Goal: Information Seeking & Learning: Learn about a topic

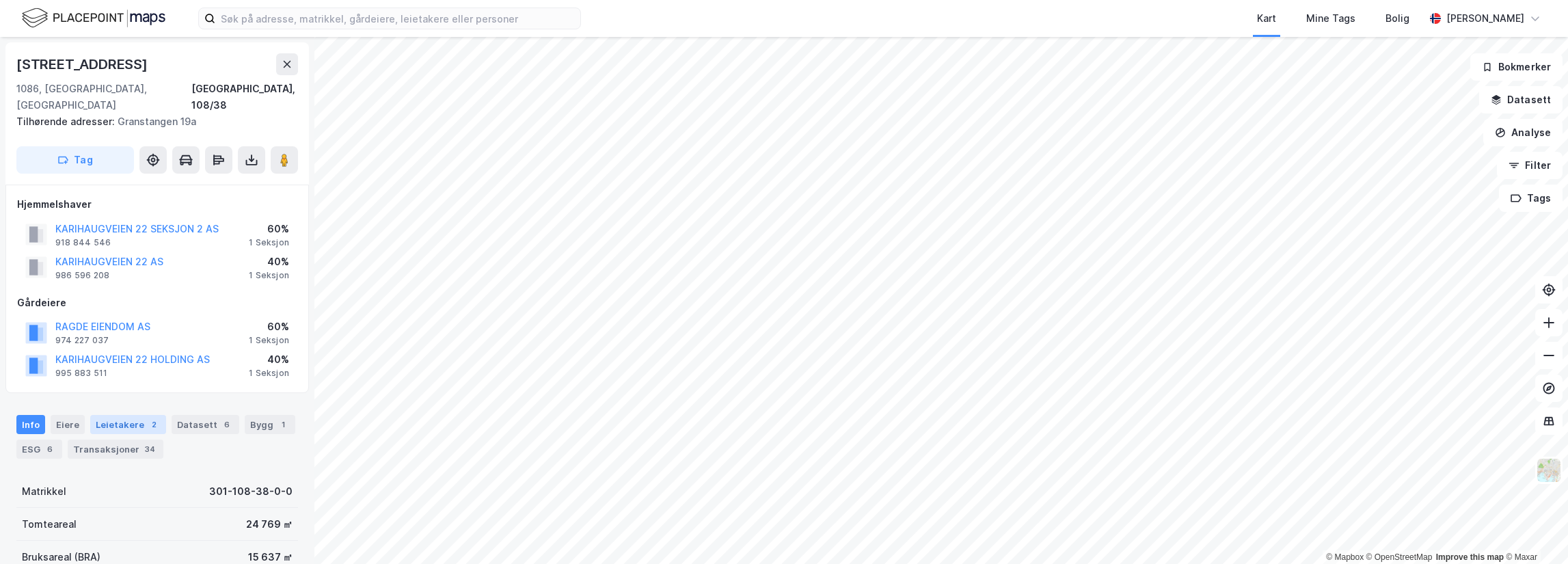
click at [122, 415] on div "Leietakere 2" at bounding box center [128, 425] width 76 height 19
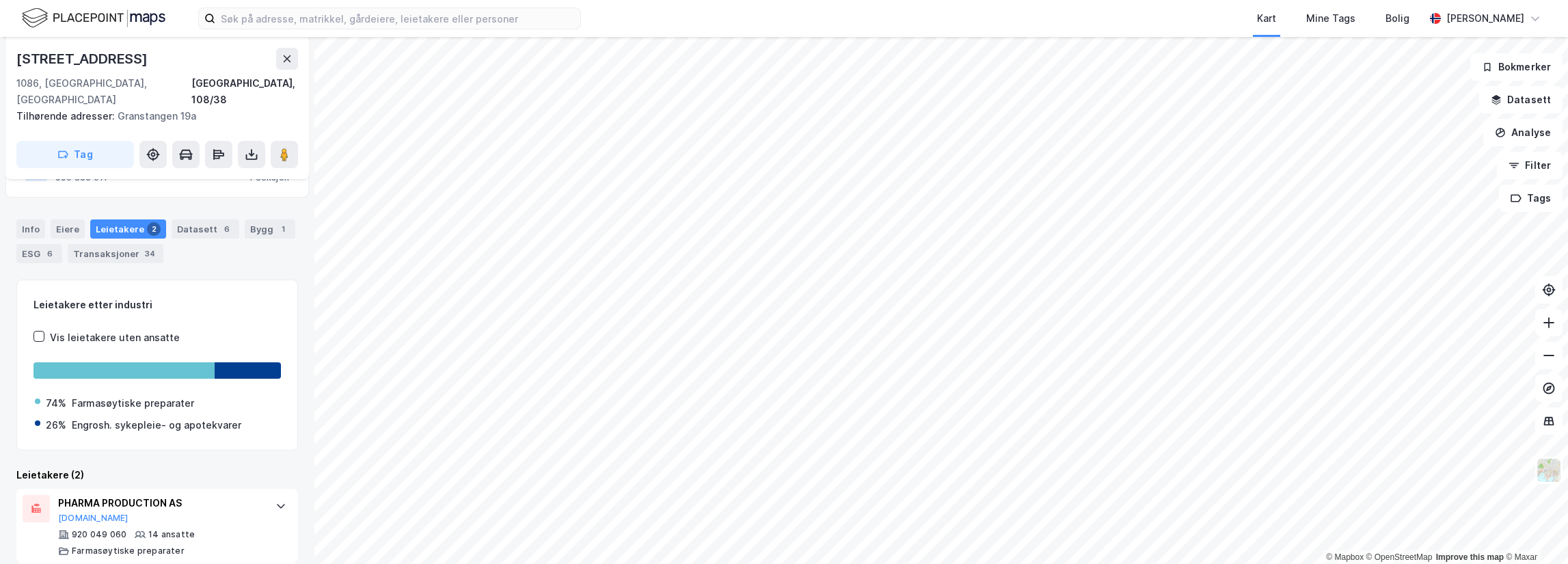
scroll to position [265, 0]
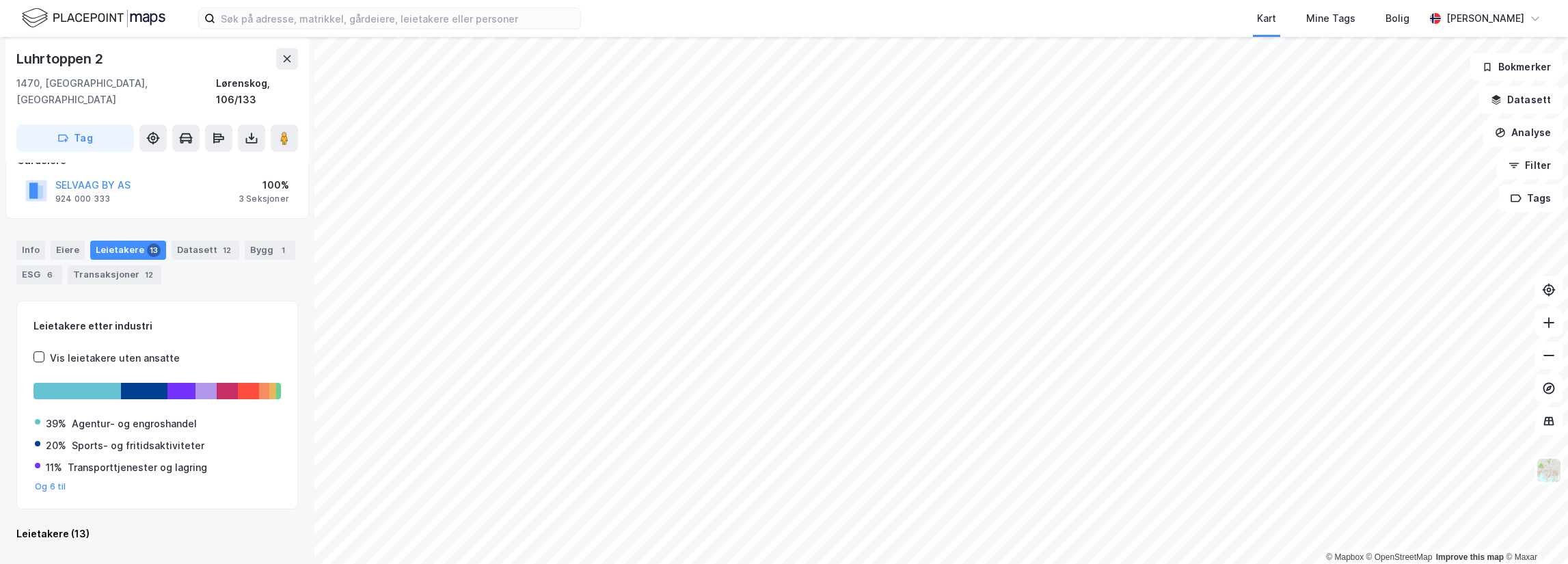
scroll to position [75, 0]
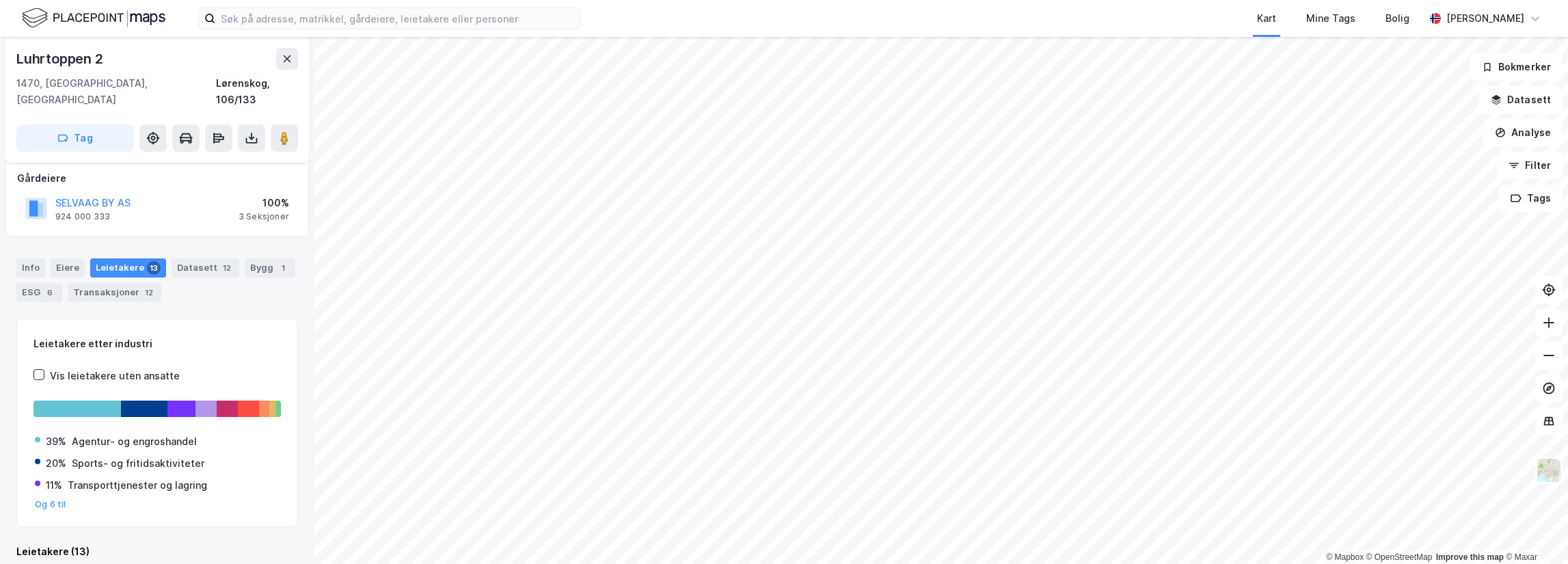
click at [425, 563] on html "Kart Mine Tags Bolig [PERSON_NAME] © Mapbox © OpenStreetMap Improve this map © …" at bounding box center [784, 282] width 1568 height 564
click at [493, 563] on html "Kart Mine Tags Bolig [PERSON_NAME] © Mapbox © OpenStreetMap Improve this map © …" at bounding box center [784, 282] width 1568 height 564
click at [519, 563] on html "Kart Mine Tags Bolig [PERSON_NAME] © Mapbox © OpenStreetMap Improve this map © …" at bounding box center [784, 282] width 1568 height 564
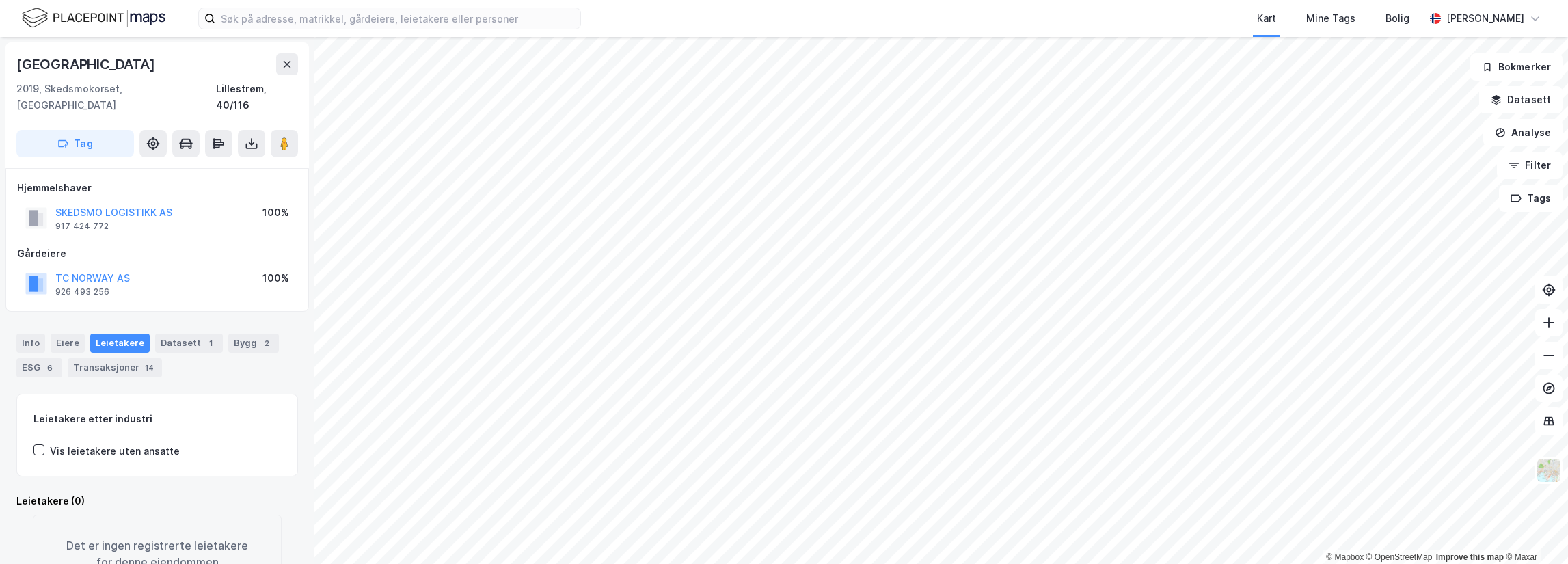
scroll to position [2, 0]
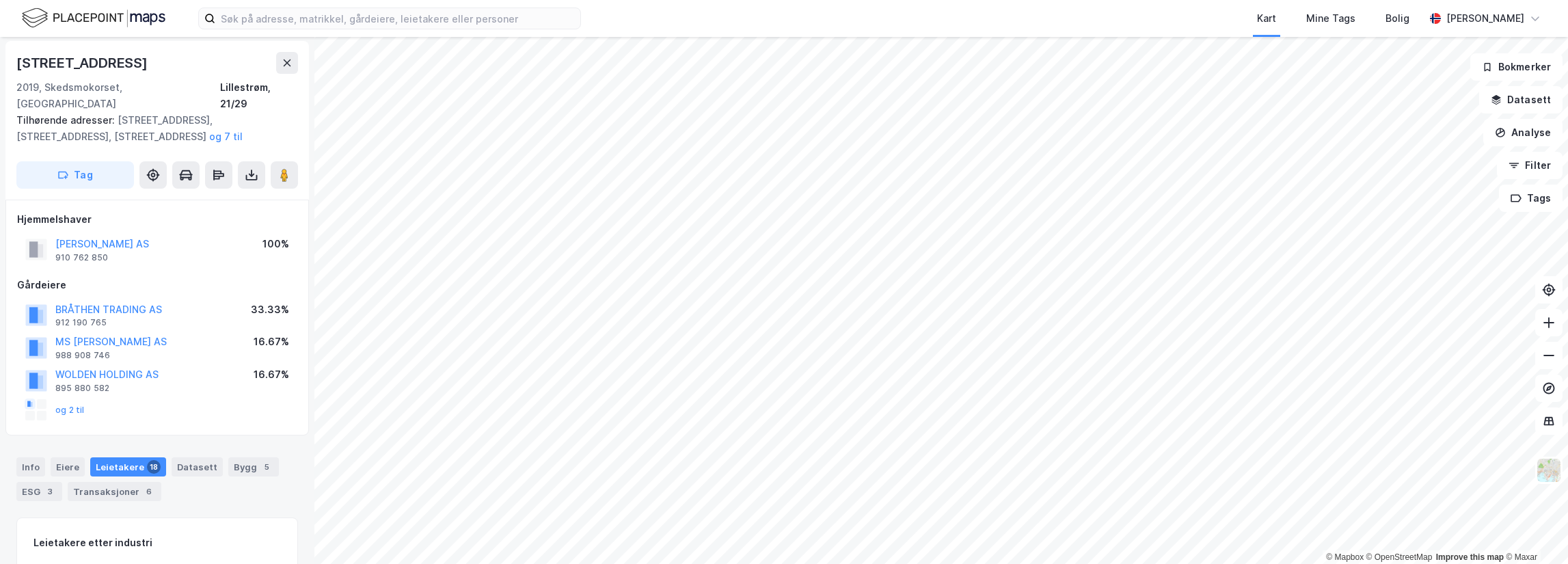
scroll to position [2, 0]
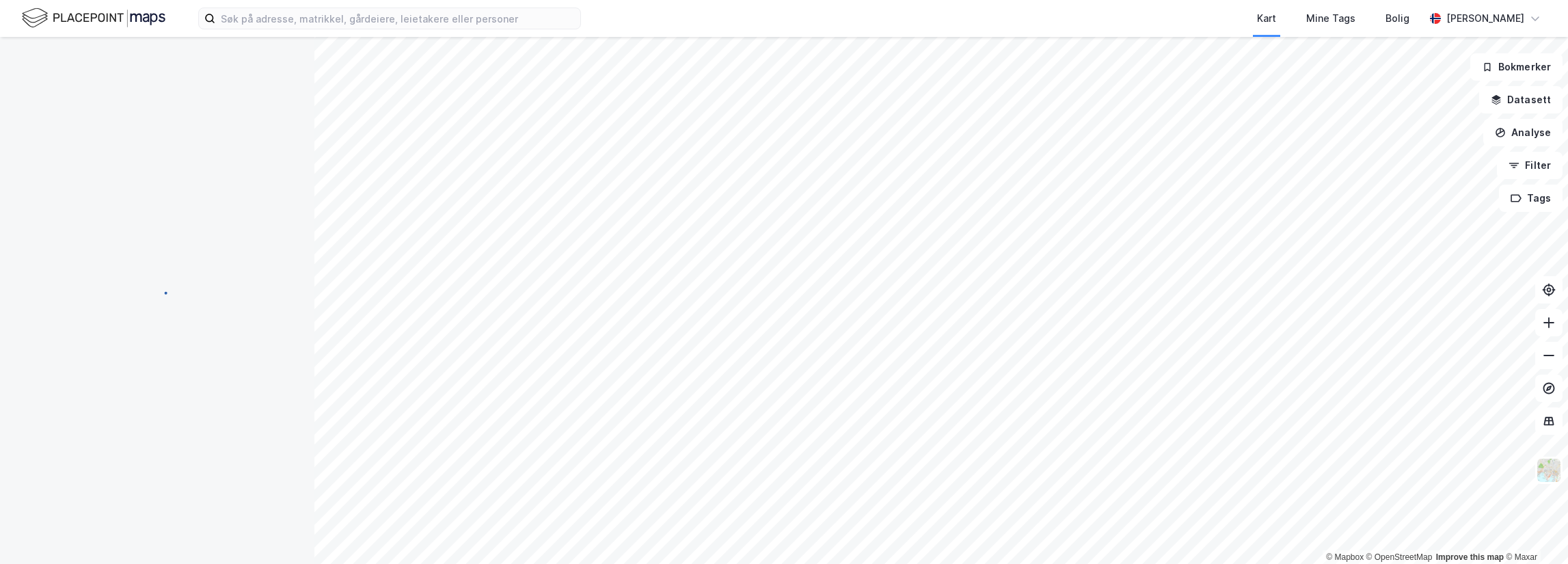
scroll to position [2, 0]
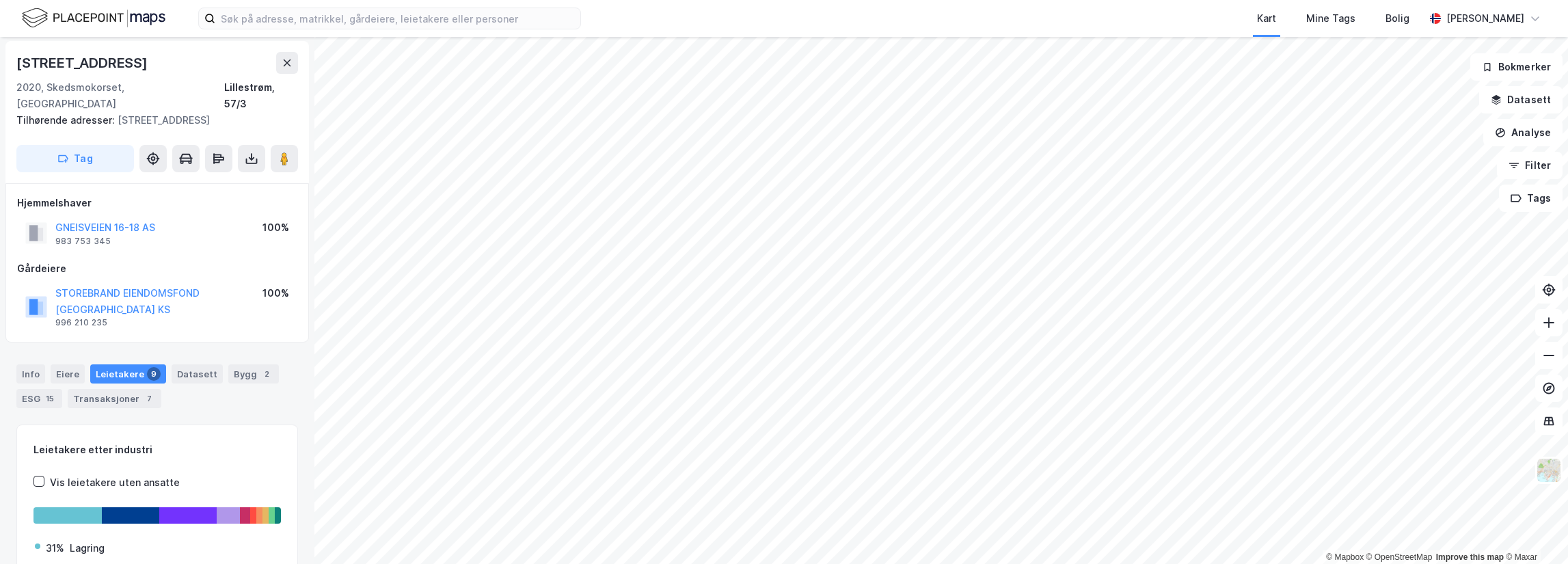
scroll to position [2, 0]
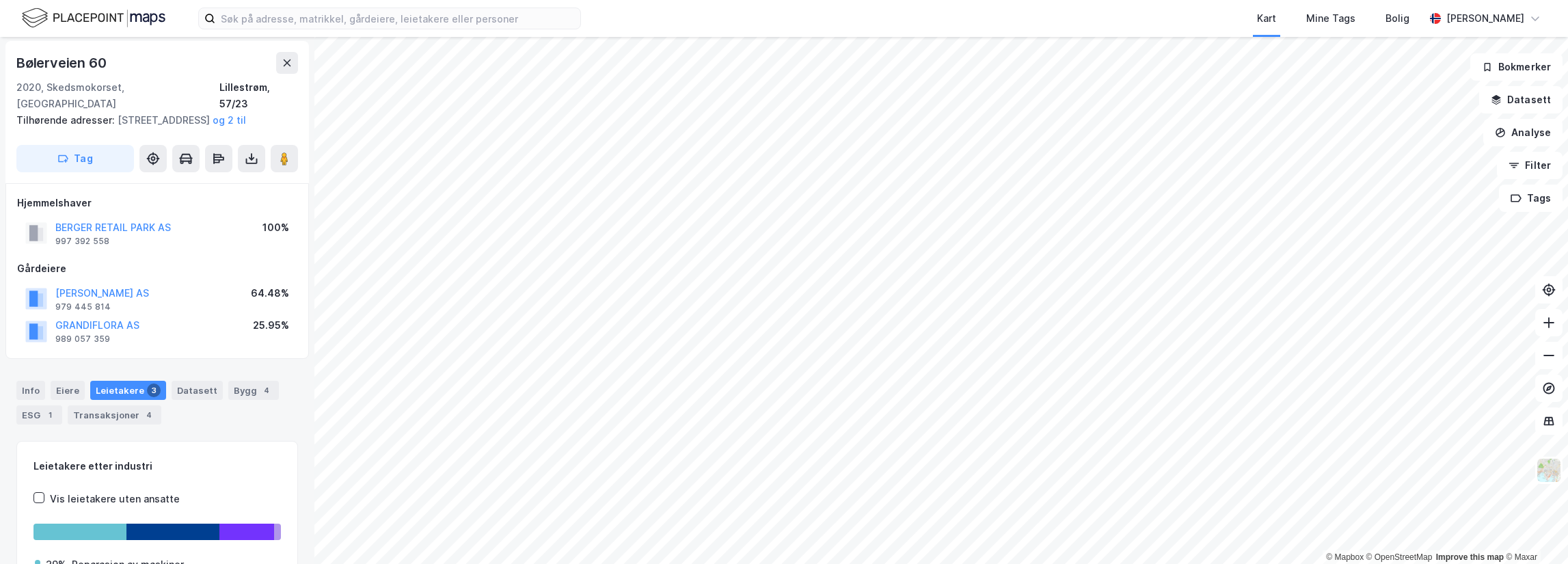
scroll to position [2, 0]
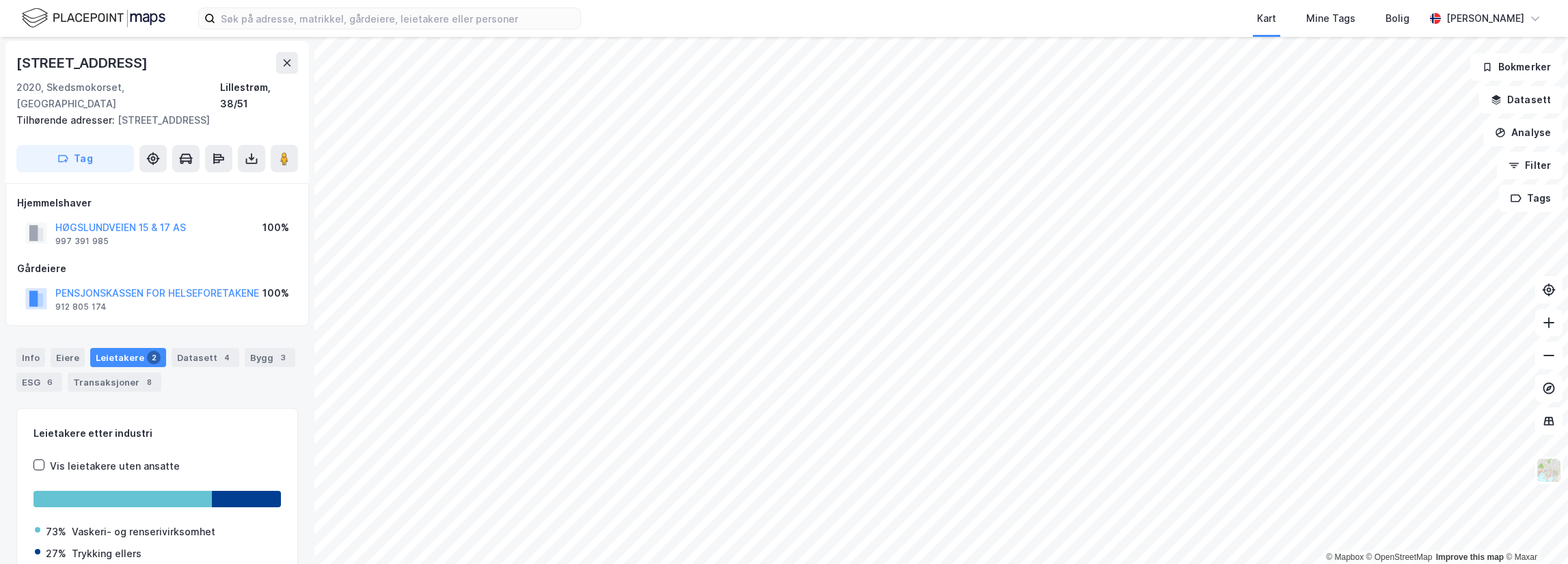
scroll to position [2, 0]
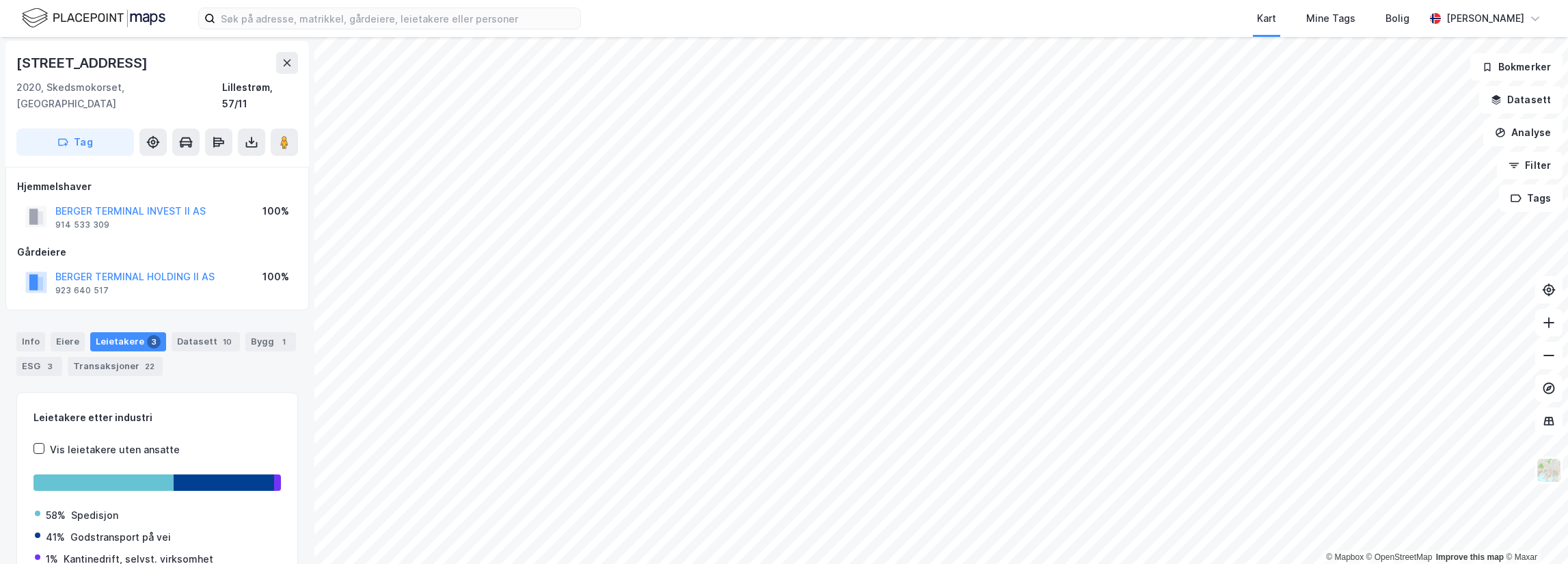
scroll to position [2, 0]
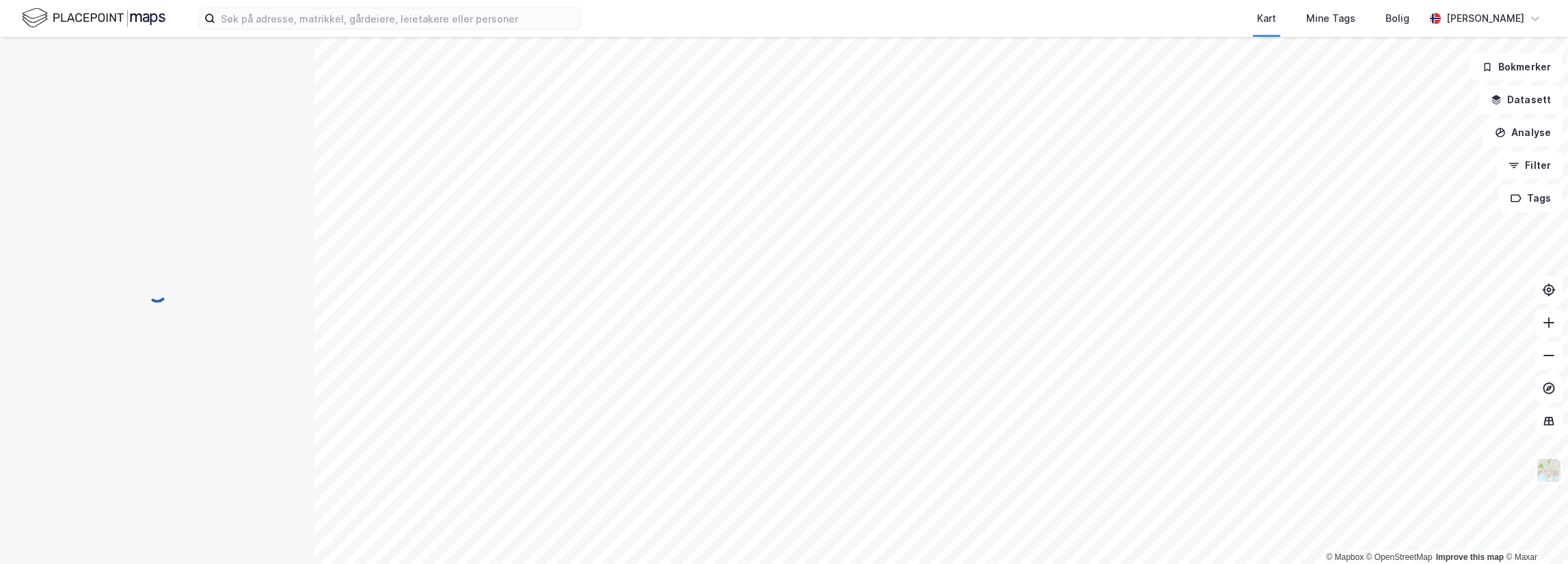
scroll to position [2, 0]
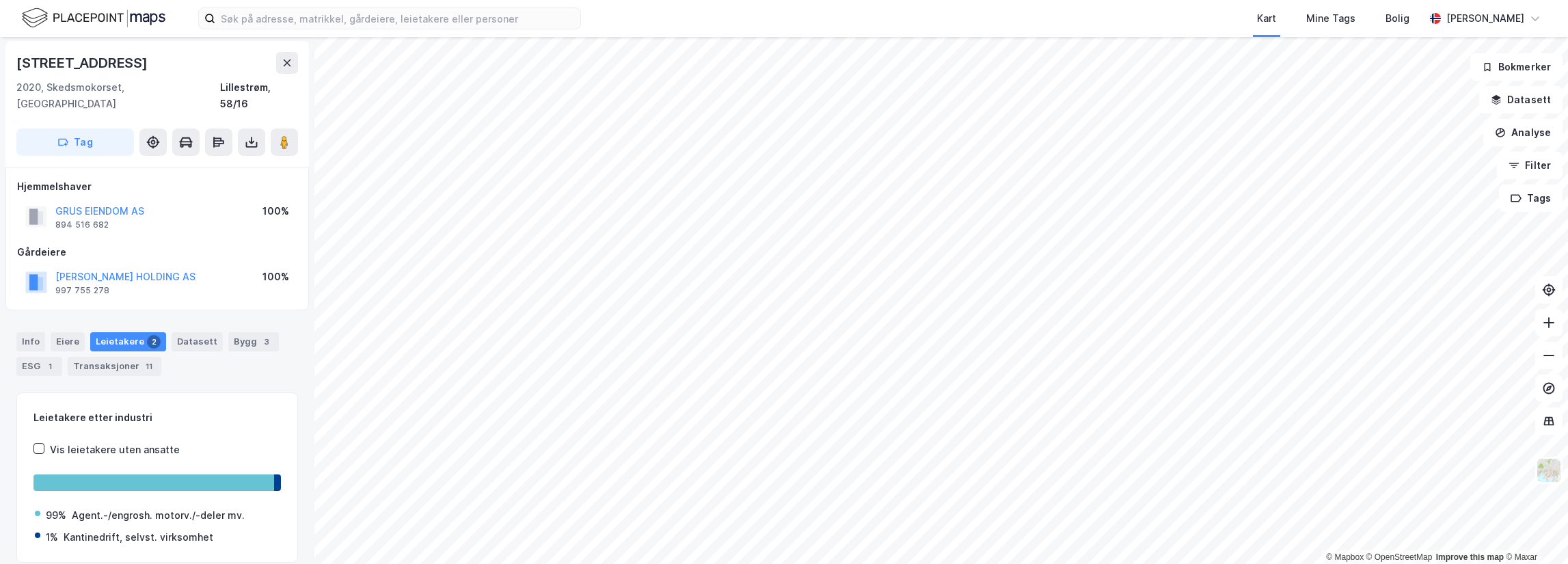
scroll to position [2, 0]
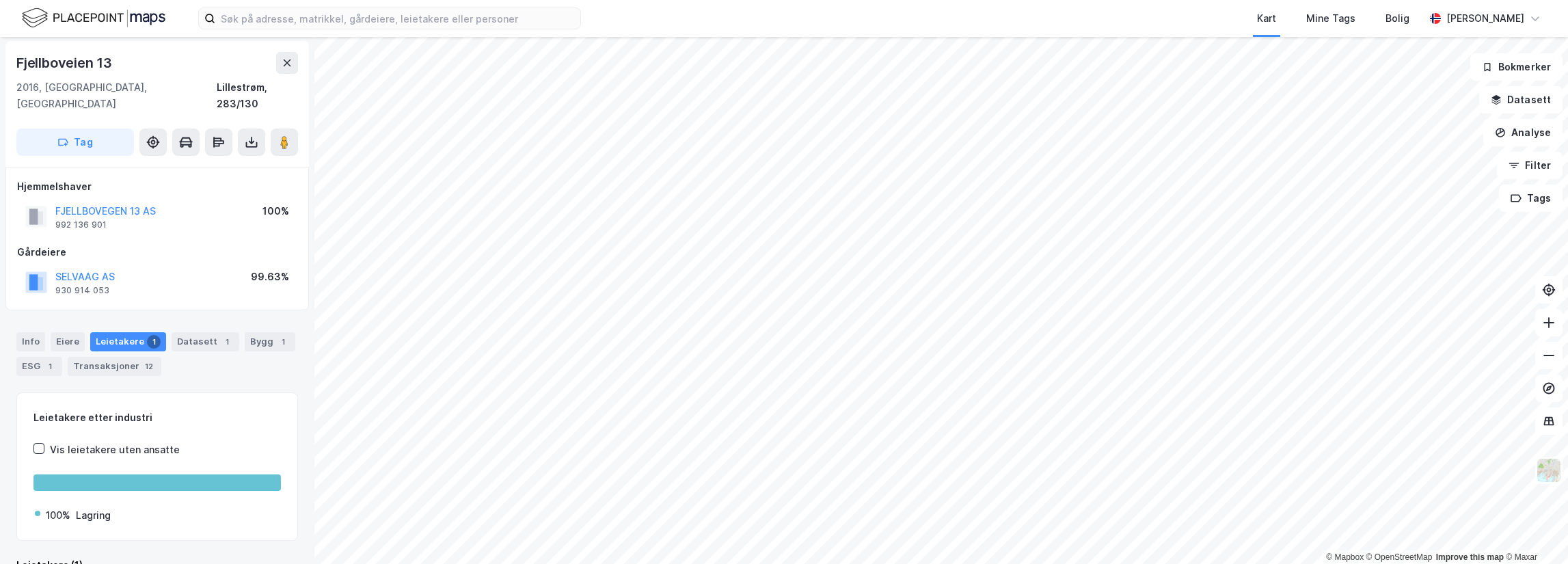
scroll to position [2, 0]
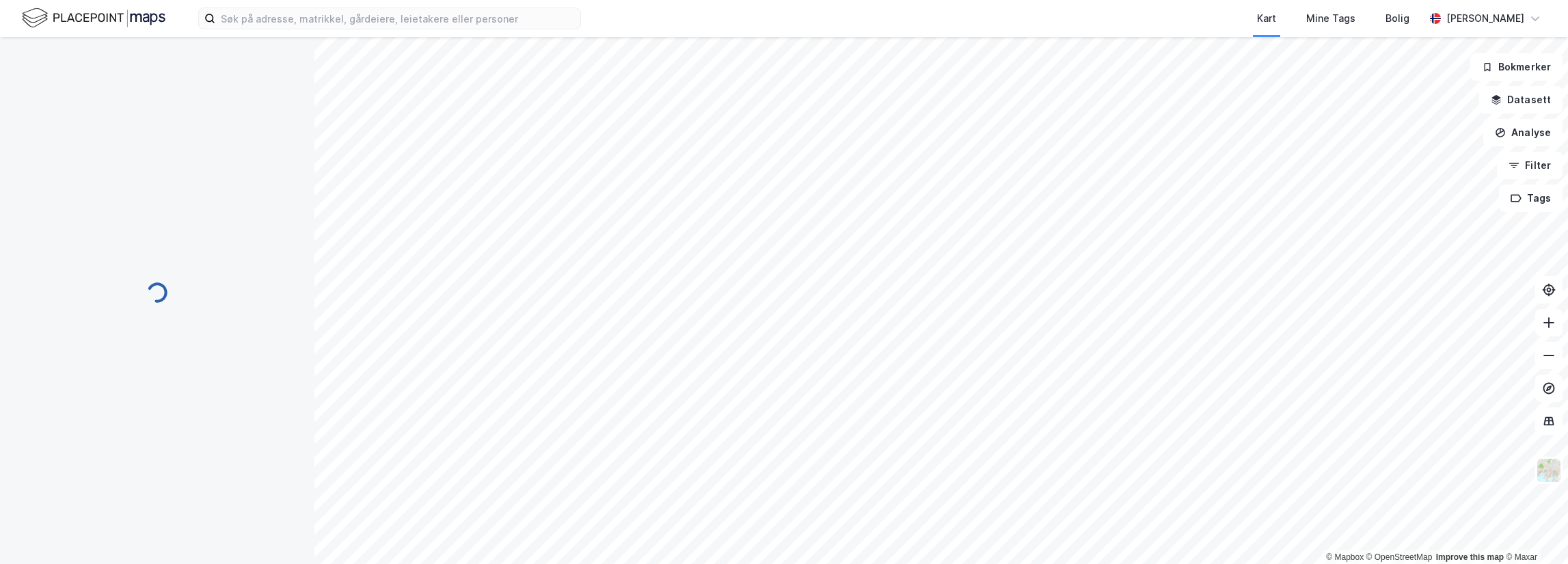
scroll to position [2, 0]
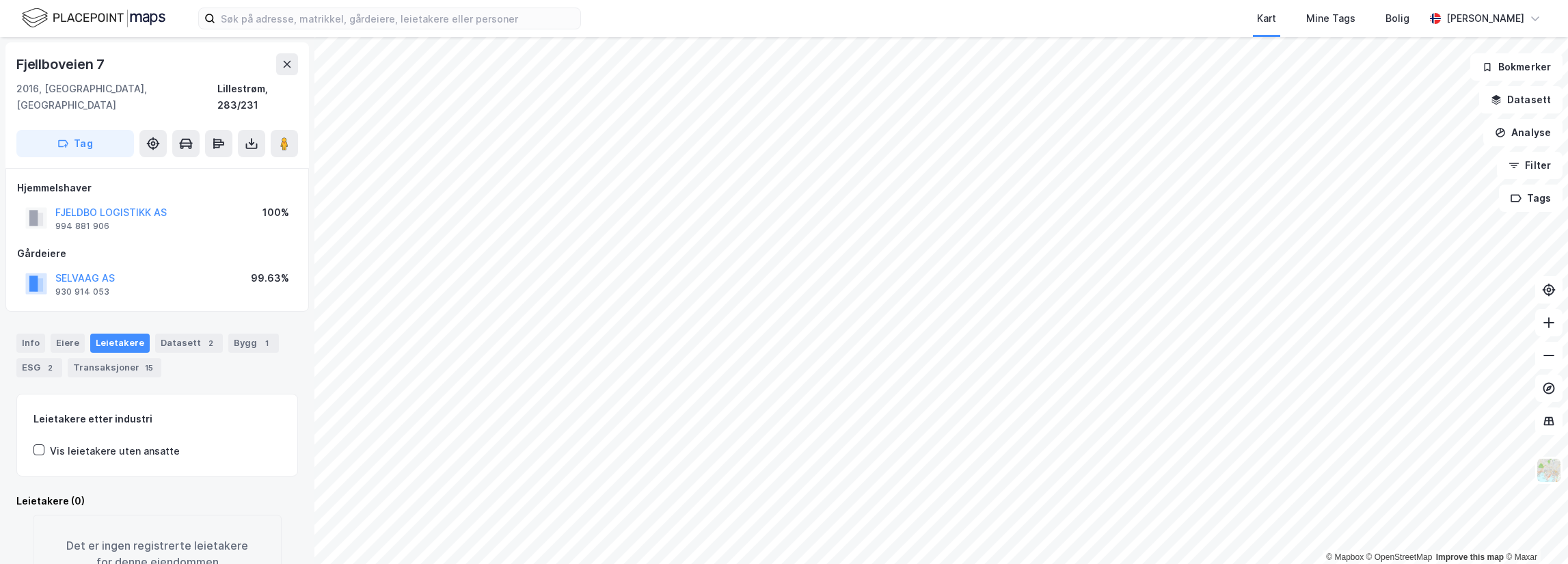
scroll to position [2, 0]
click at [1246, 0] on html "Kart Mine Tags Bolig [PERSON_NAME] © Mapbox © OpenStreetMap Improve this map © …" at bounding box center [784, 282] width 1568 height 564
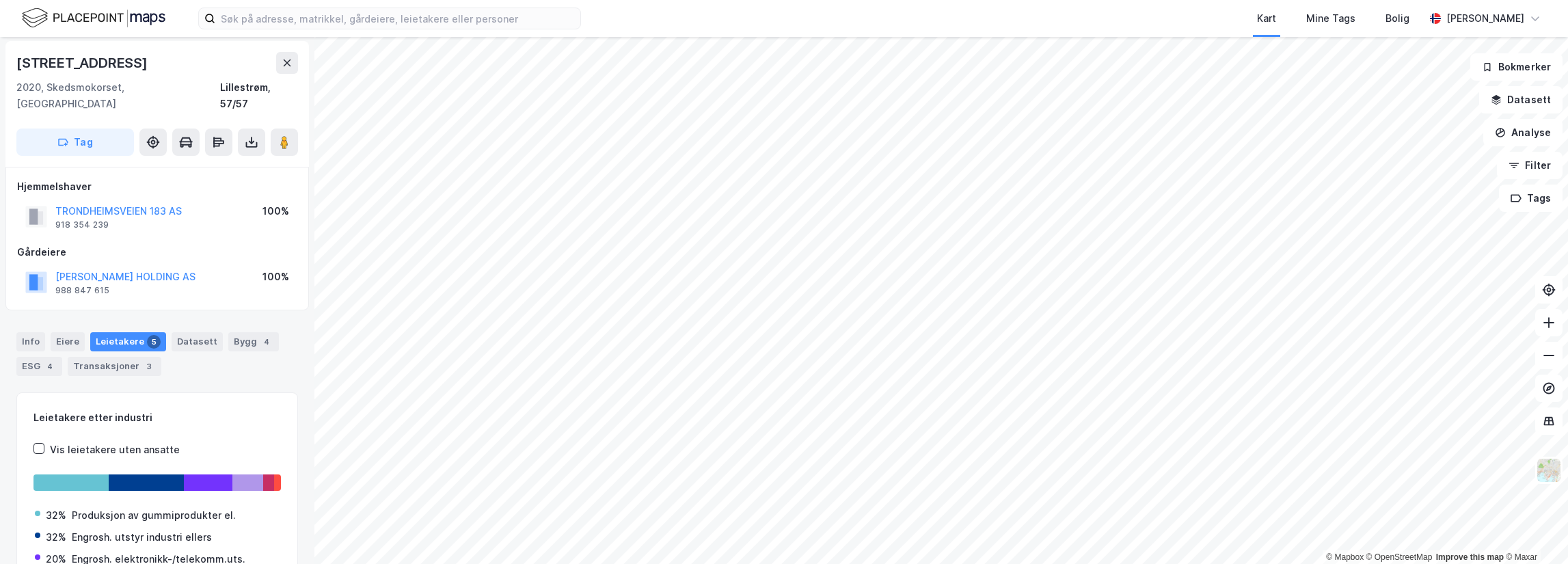
scroll to position [2, 0]
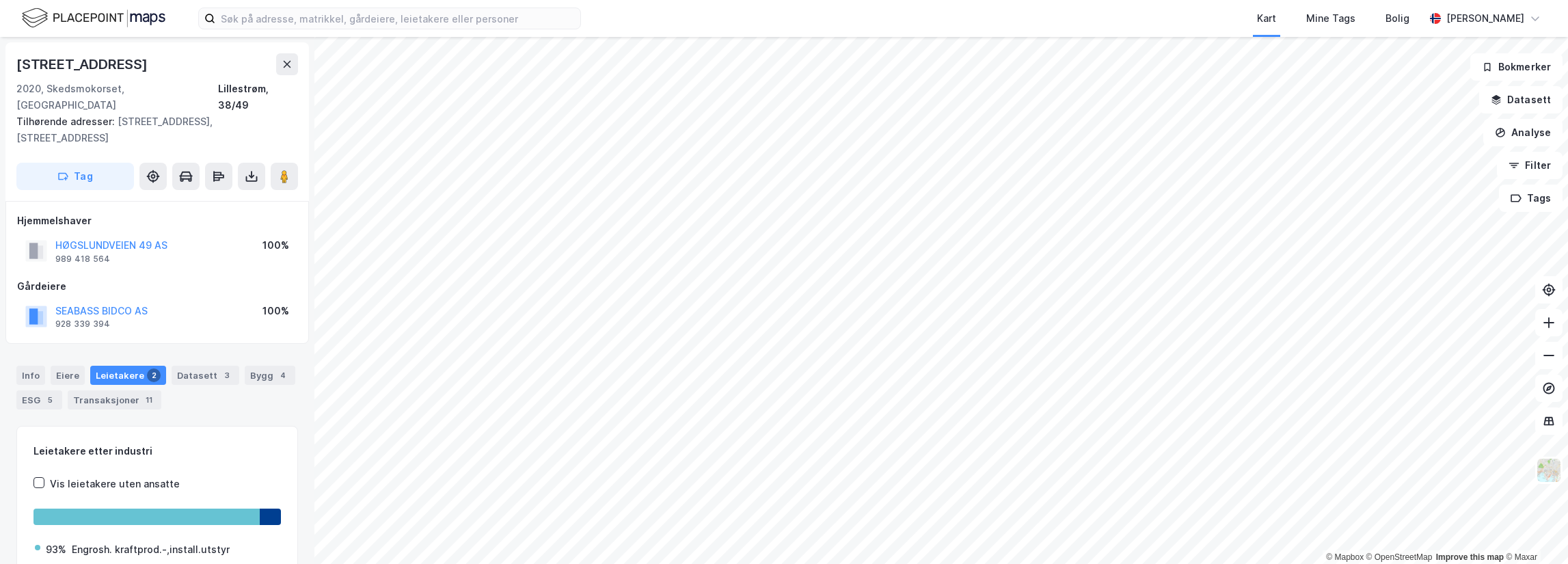
scroll to position [2, 0]
click at [1286, 0] on html "Kart Mine Tags Bolig [PERSON_NAME] © Mapbox © OpenStreetMap Improve this map © …" at bounding box center [784, 282] width 1568 height 564
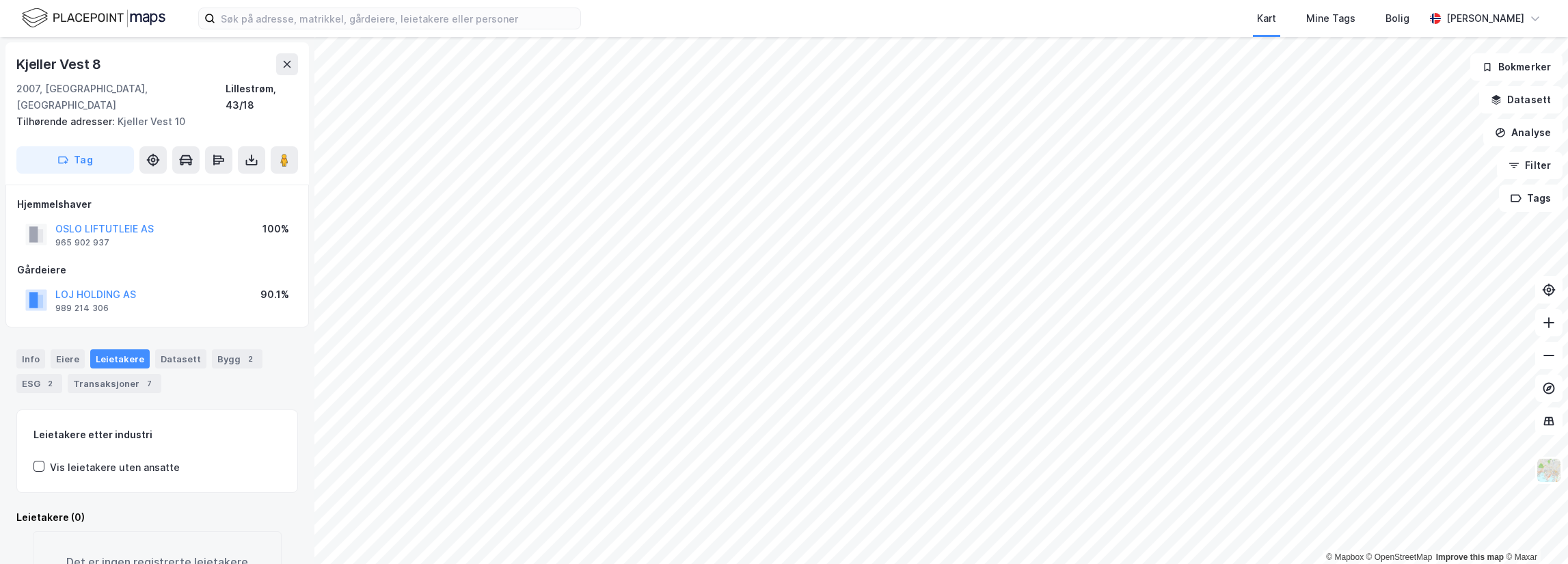
scroll to position [1, 0]
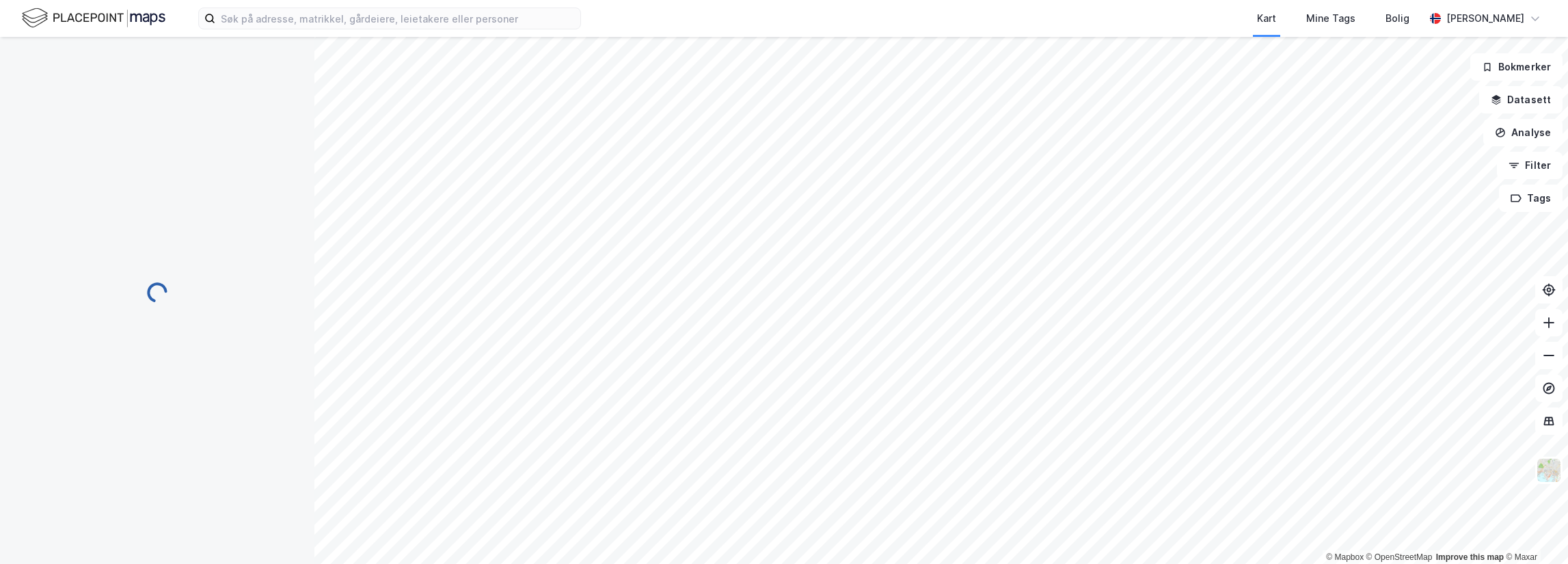
scroll to position [1, 0]
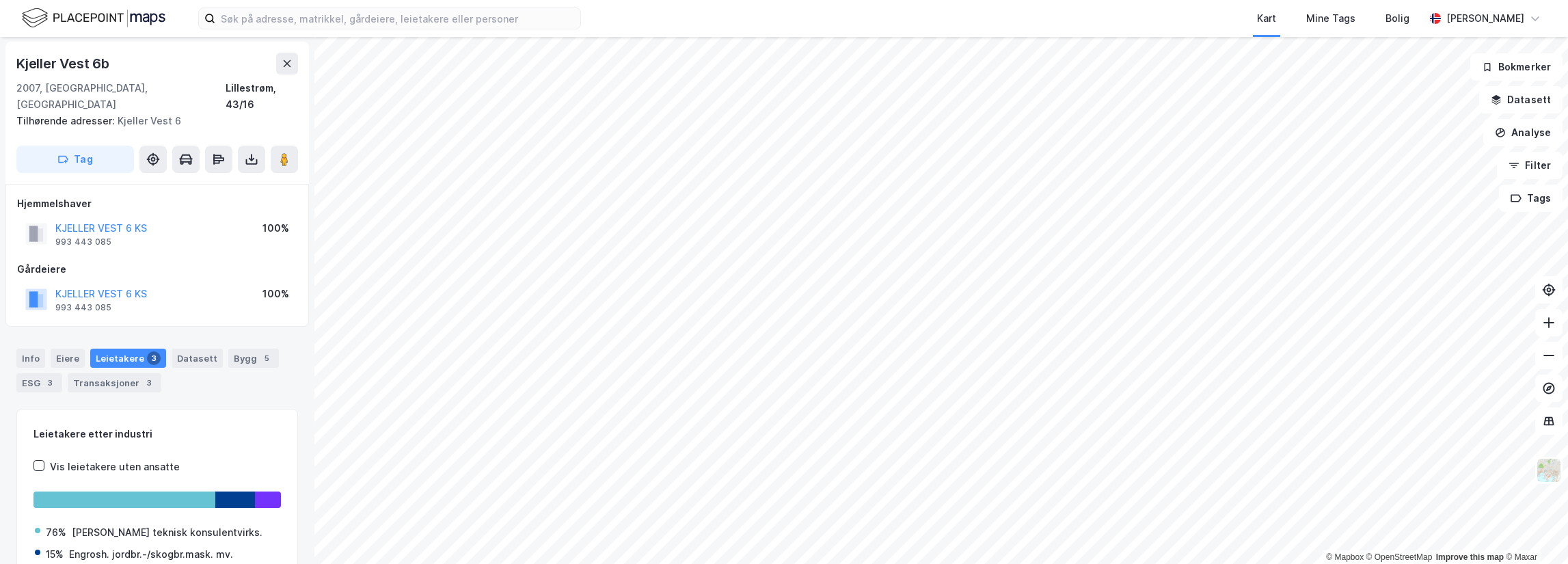
scroll to position [1, 0]
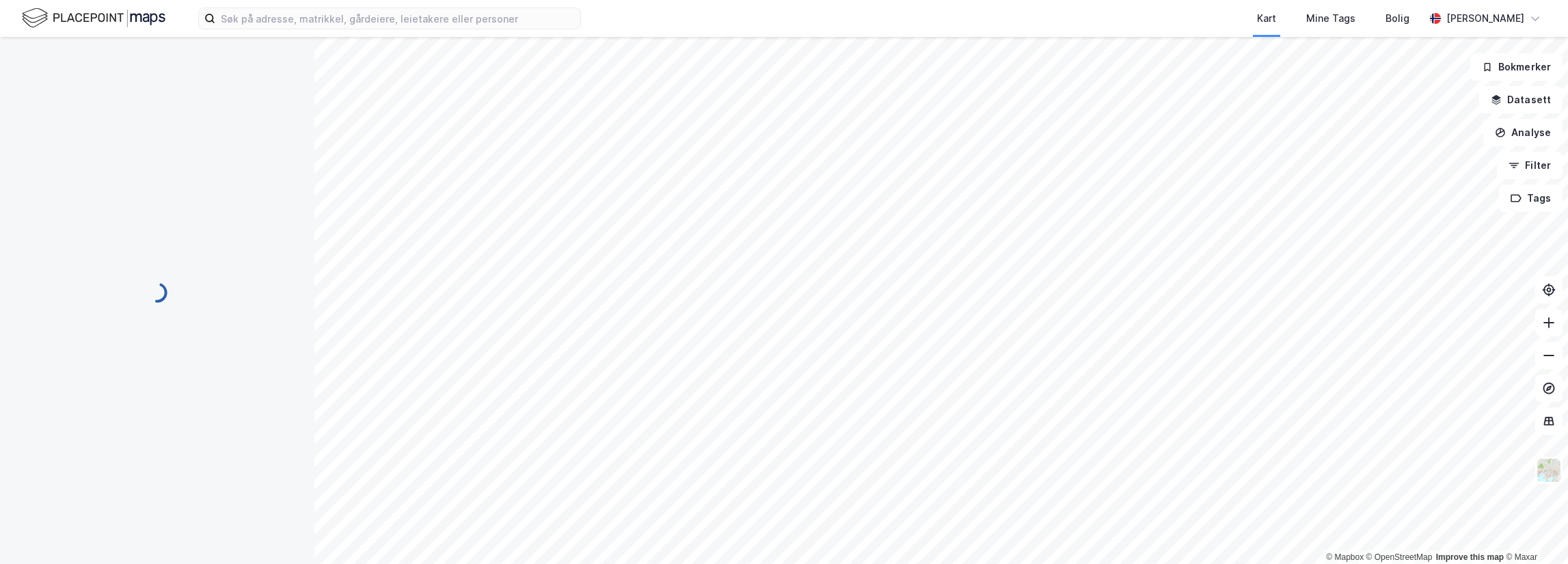
scroll to position [1, 0]
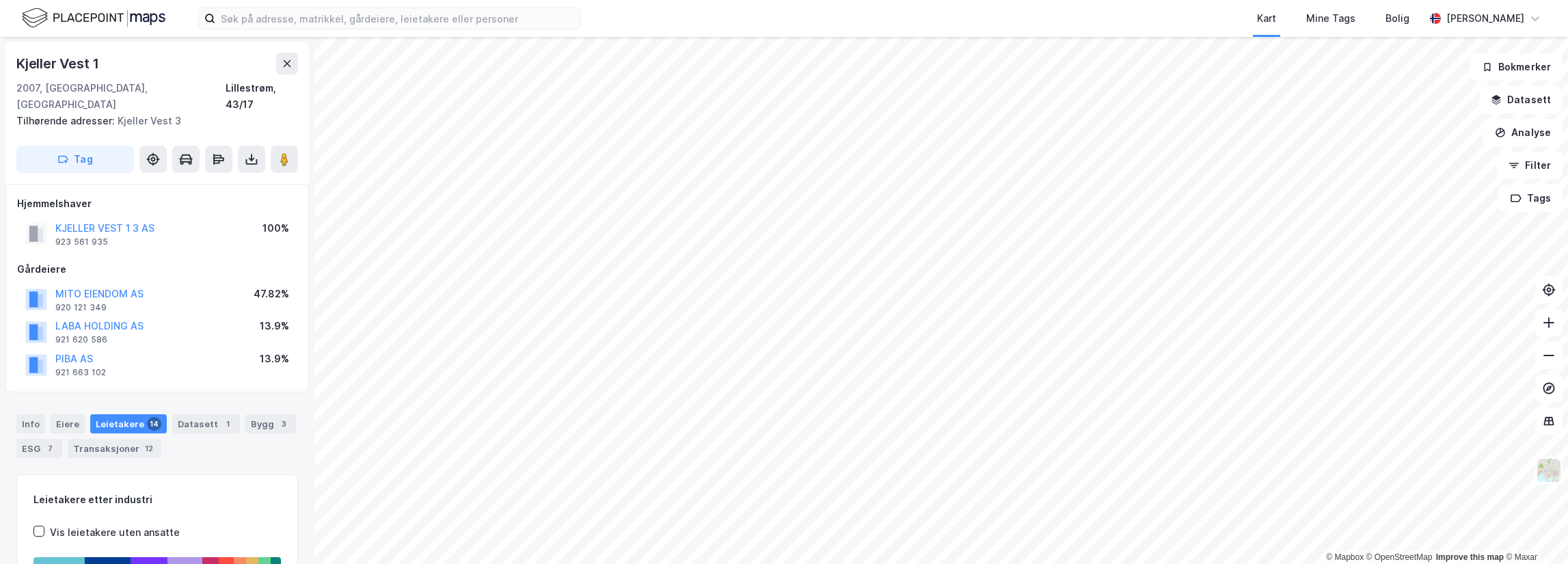
scroll to position [1, 0]
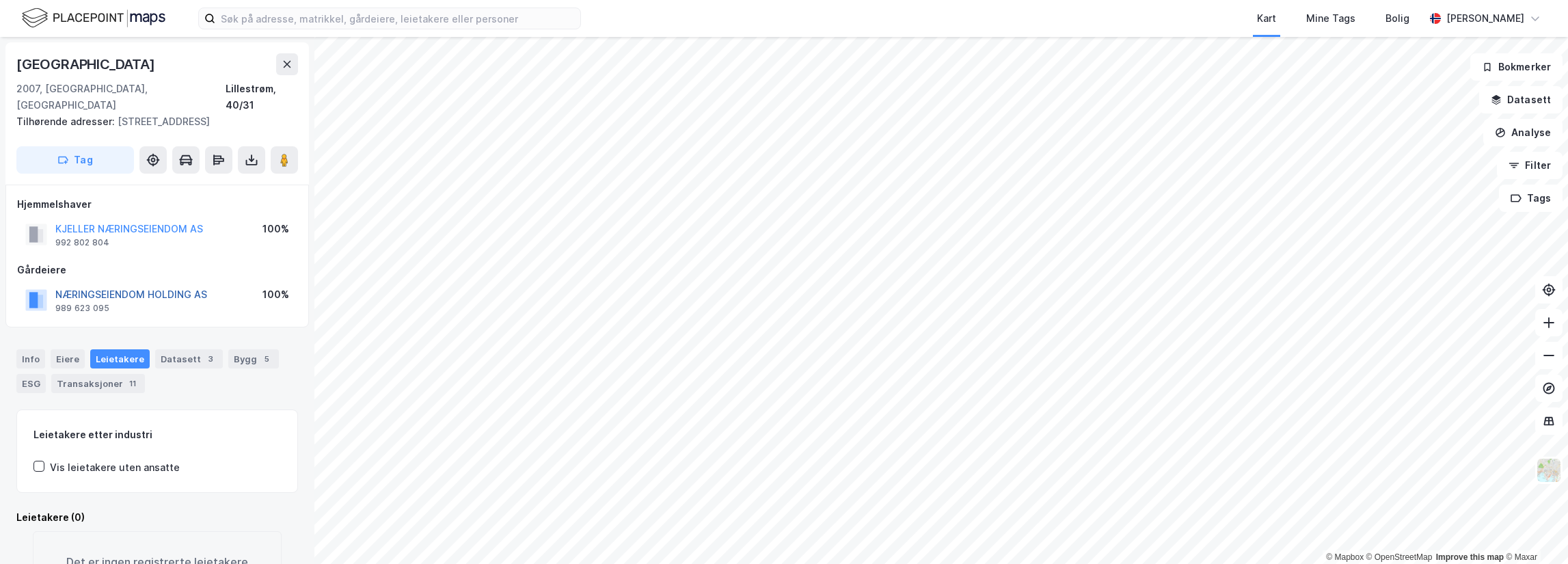
click at [0, 0] on button "NÆRINGSEIENDOM HOLDING AS" at bounding box center [0, 0] width 0 height 0
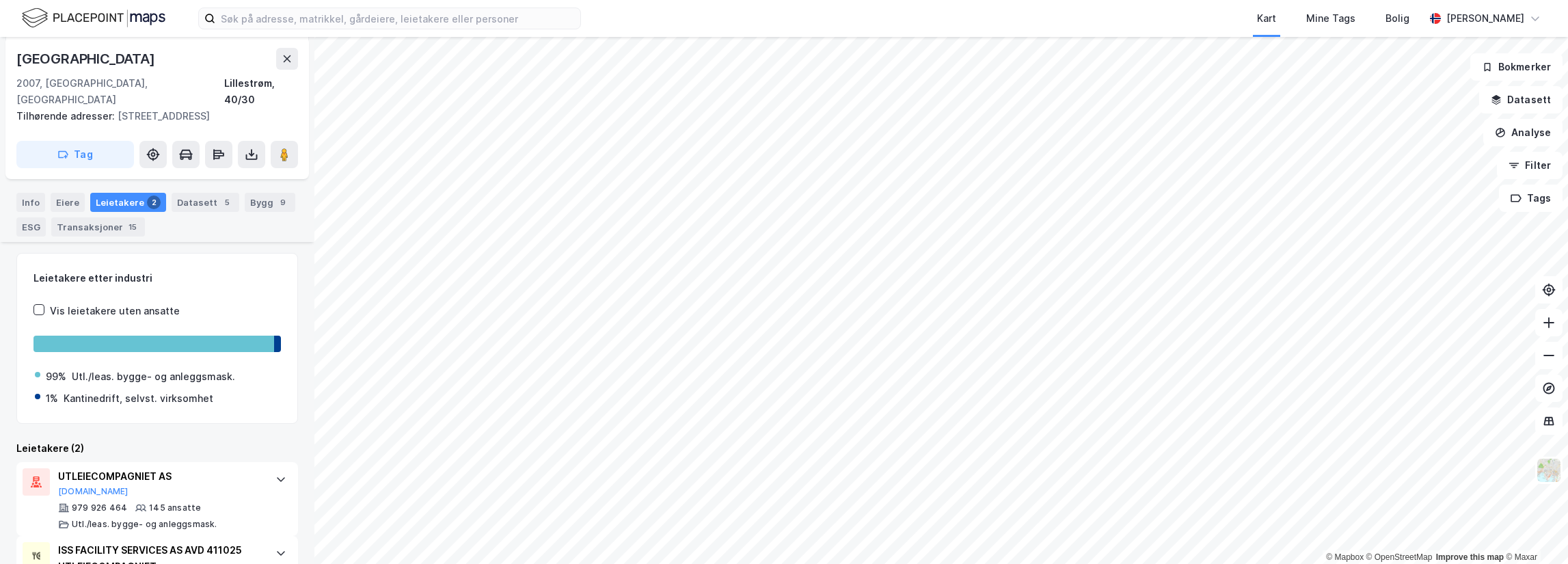
scroll to position [216, 0]
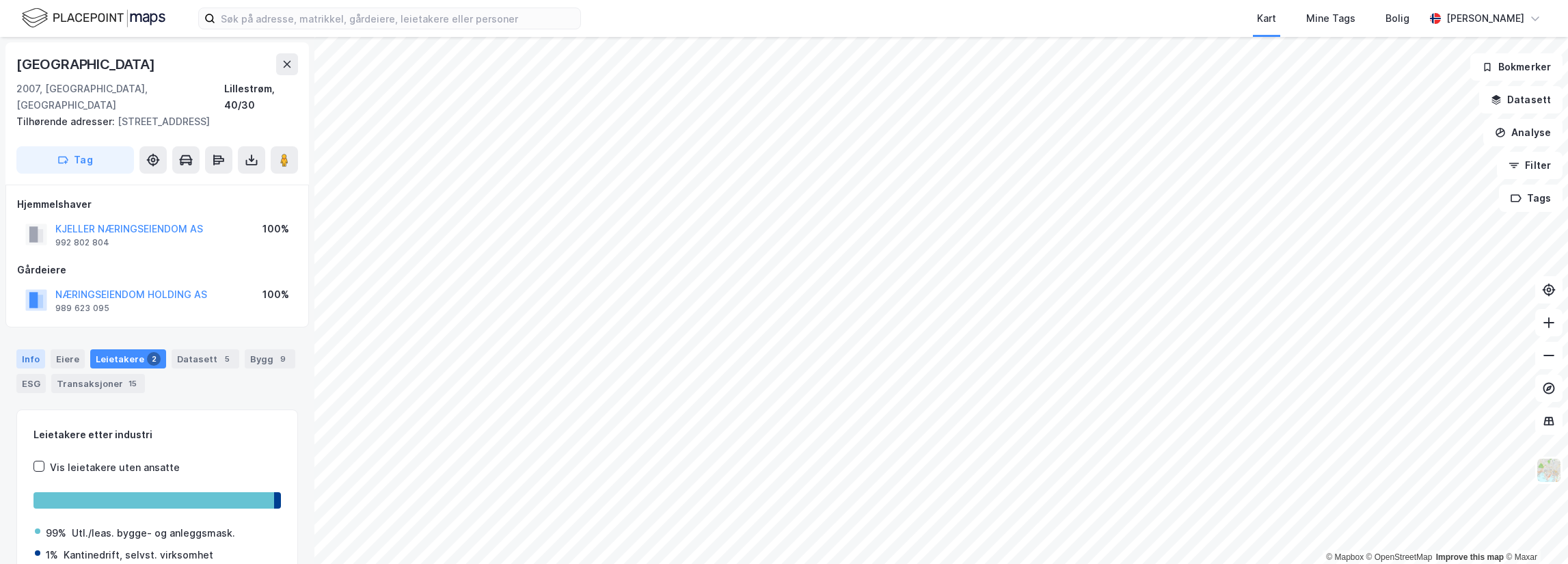
click at [29, 350] on div "Info" at bounding box center [31, 360] width 29 height 19
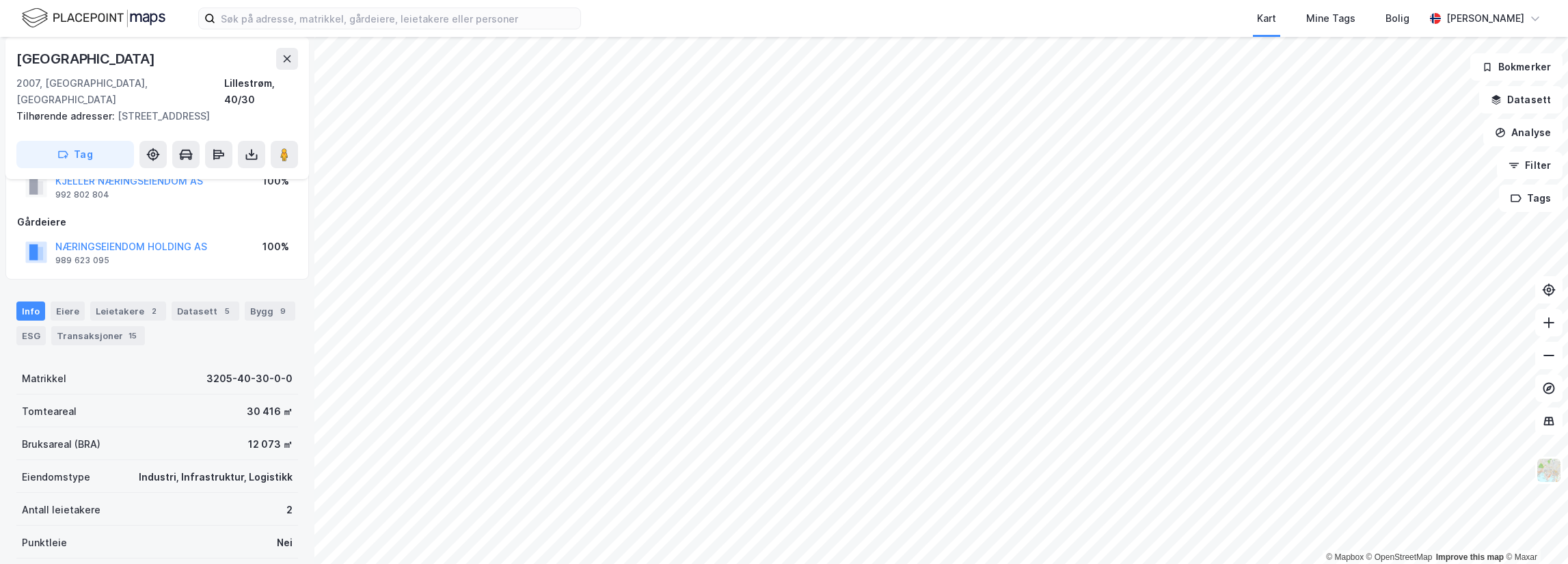
scroll to position [69, 0]
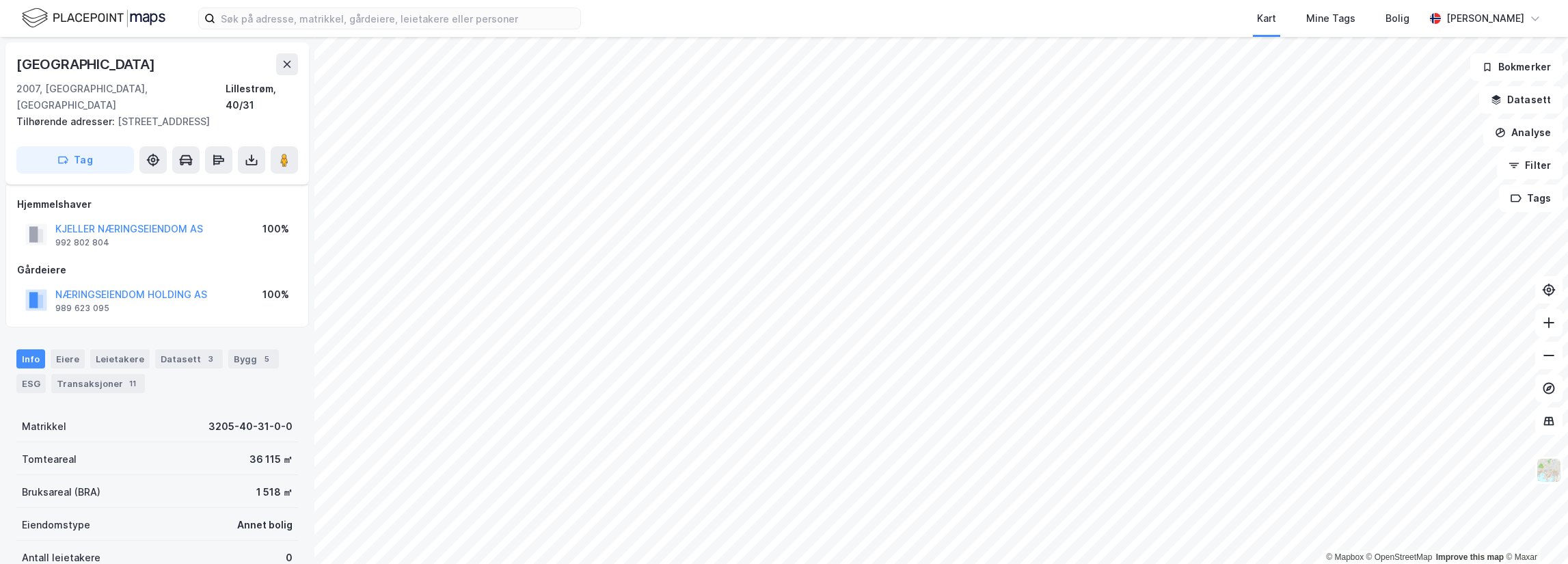
scroll to position [69, 0]
